Goal: Navigation & Orientation: Understand site structure

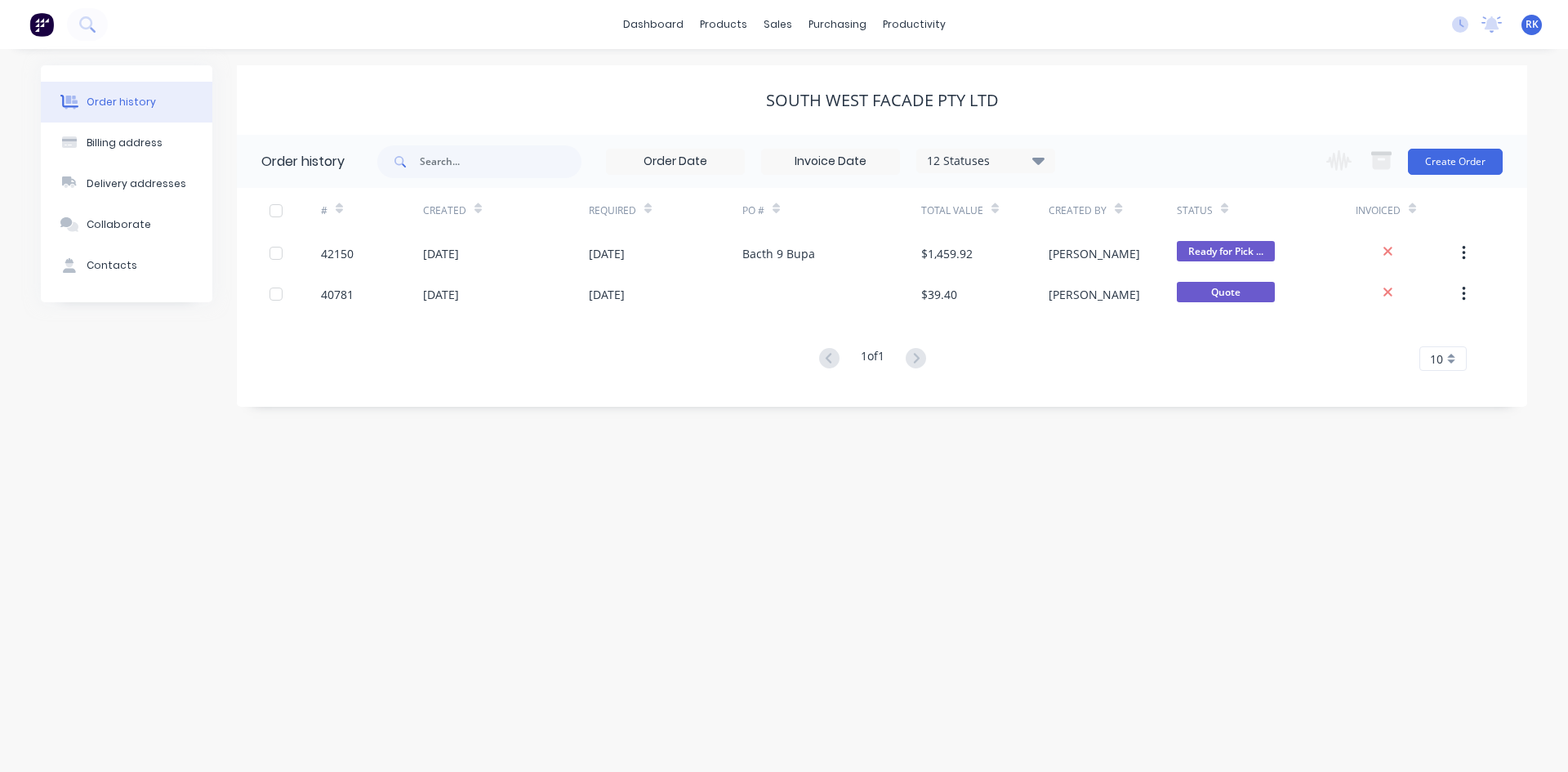
click at [1498, 22] on icon at bounding box center [1491, 25] width 20 height 17
click at [345, 17] on div "dashboard products sales purchasing productivity dashboard products Product Cat…" at bounding box center [784, 25] width 1568 height 49
click at [509, 364] on div "1 of 1 10 5 10 15 20 25 30 35" at bounding box center [872, 359] width 1271 height 24
click at [509, 360] on div "1 of 1 10 5 10 15 20 25 30 35" at bounding box center [872, 359] width 1271 height 24
click at [481, 445] on div "Order history Billing address Delivery addresses Collaborate Contacts South Wes…" at bounding box center [784, 411] width 1568 height 724
